Goal: Task Accomplishment & Management: Use online tool/utility

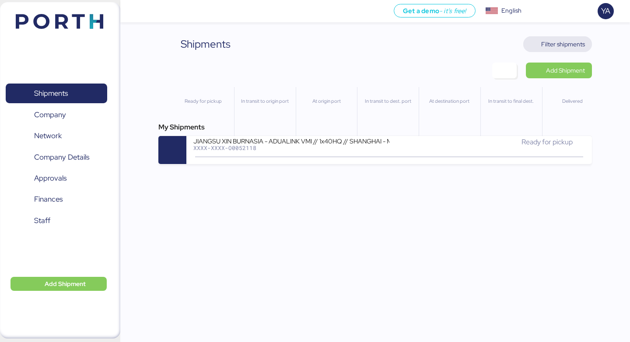
click at [557, 46] on span "Filter shipments" at bounding box center [564, 44] width 44 height 11
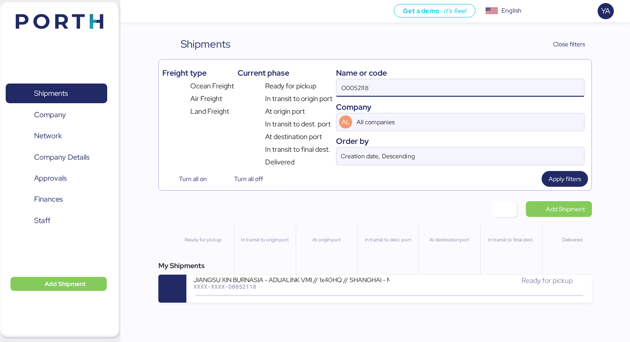
click at [487, 79] on input "O0052118" at bounding box center [461, 88] width 248 height 18
paste input "1987"
type input "O0051987"
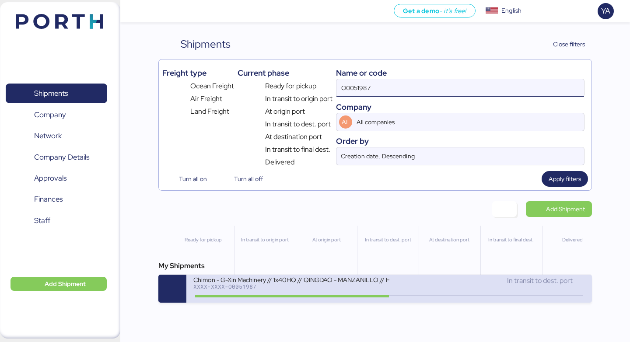
click at [292, 301] on div "Chimon - G-Xin Machinery // 1x40HQ // QINGDAO - MANZANILLO // HBL: BJSSE2507008…" at bounding box center [389, 289] width 405 height 28
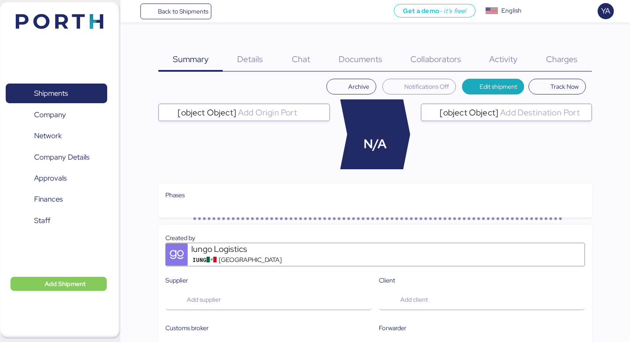
click at [566, 63] on span "Charges" at bounding box center [562, 58] width 32 height 11
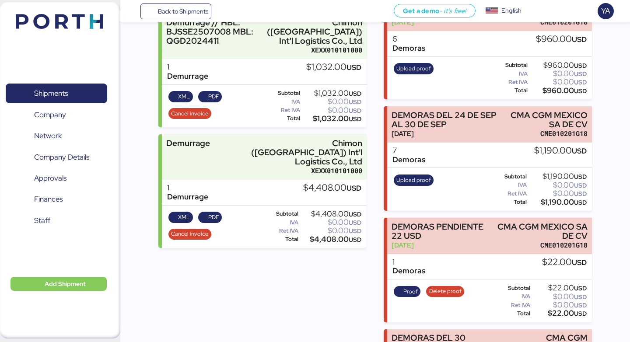
scroll to position [373, 0]
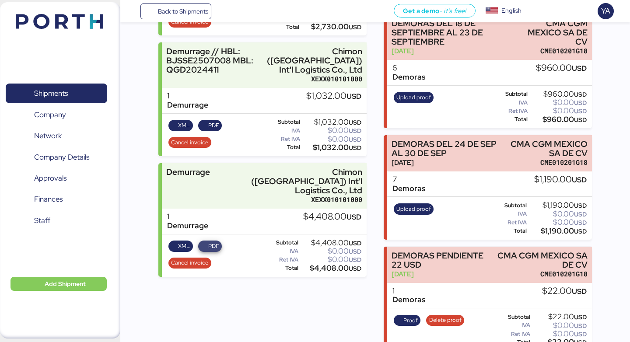
click at [208, 242] on span "PDF" at bounding box center [213, 247] width 11 height 10
click at [210, 121] on span "PDF" at bounding box center [213, 126] width 11 height 10
click at [316, 212] on div "$4,408.00 USD" at bounding box center [332, 217] width 58 height 10
copy div "4,408.00"
